Goal: Task Accomplishment & Management: Manage account settings

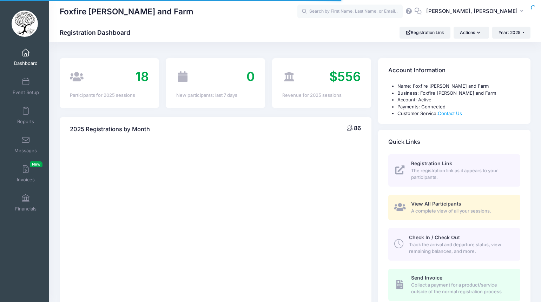
select select
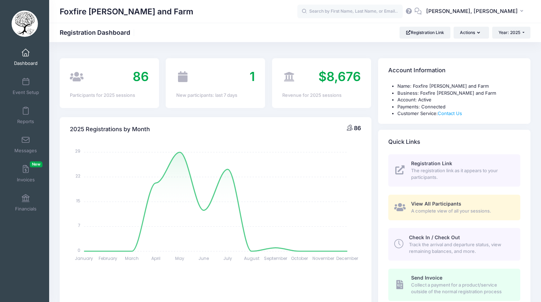
click at [37, 86] on link "Event Setup" at bounding box center [25, 86] width 33 height 25
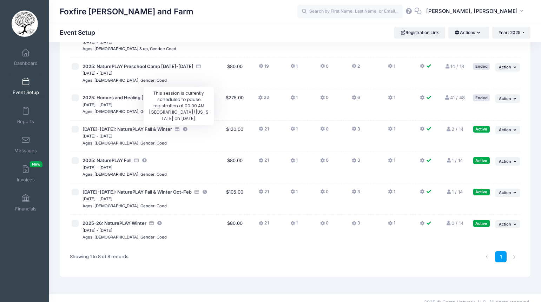
scroll to position [105, 0]
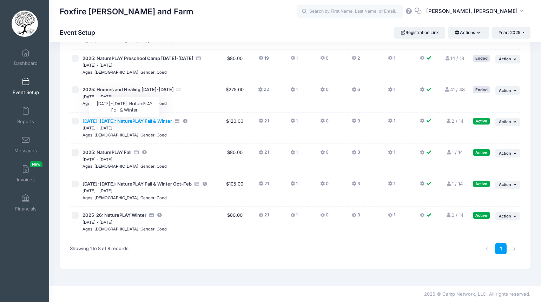
click at [151, 122] on span "[DATE]-[DATE]: NaturePLAY Fall & Winter" at bounding box center [128, 121] width 90 height 6
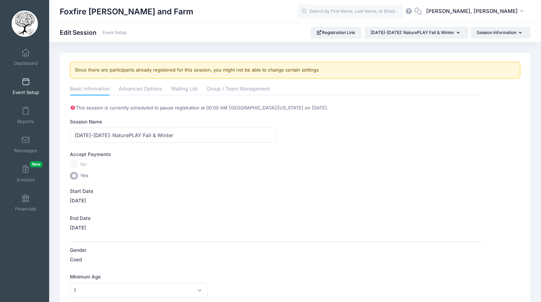
click at [26, 82] on span at bounding box center [26, 82] width 0 height 8
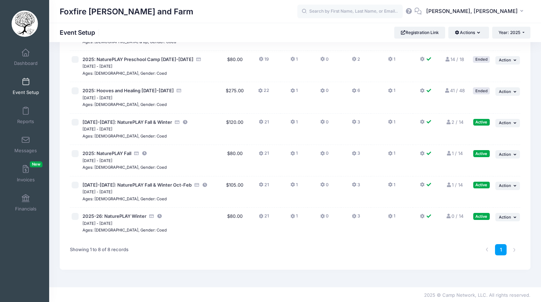
scroll to position [105, 0]
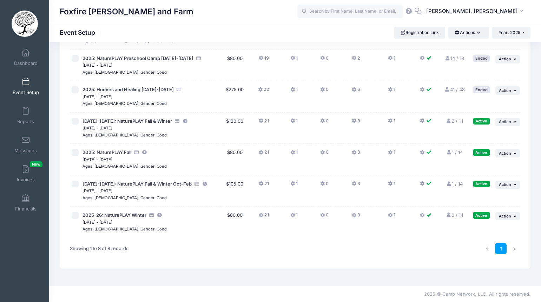
click at [265, 20] on div "Foxfire Woods and Farm AT" at bounding box center [295, 11] width 492 height 23
